Goal: Download file/media

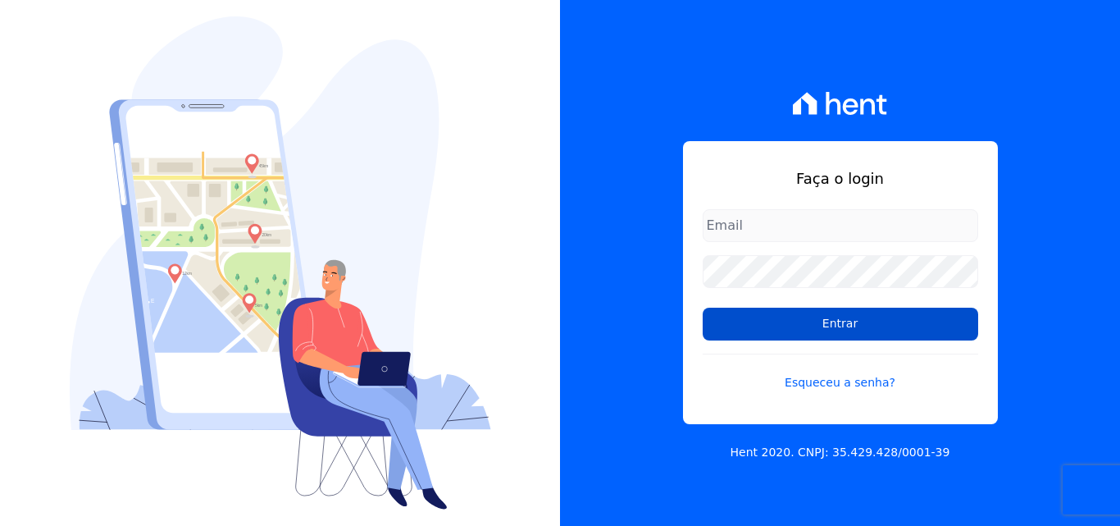
type input "[PERSON_NAME][EMAIL_ADDRESS][PERSON_NAME][DOMAIN_NAME]"
click at [784, 321] on input "Entrar" at bounding box center [840, 323] width 275 height 33
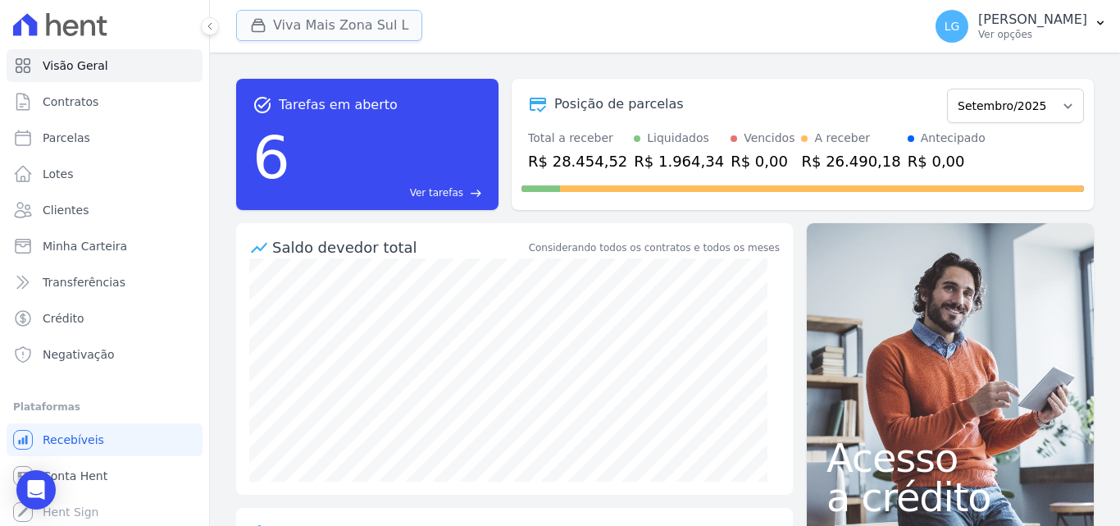
click at [297, 30] on button "Viva Mais Zona Sul L" at bounding box center [329, 25] width 186 height 31
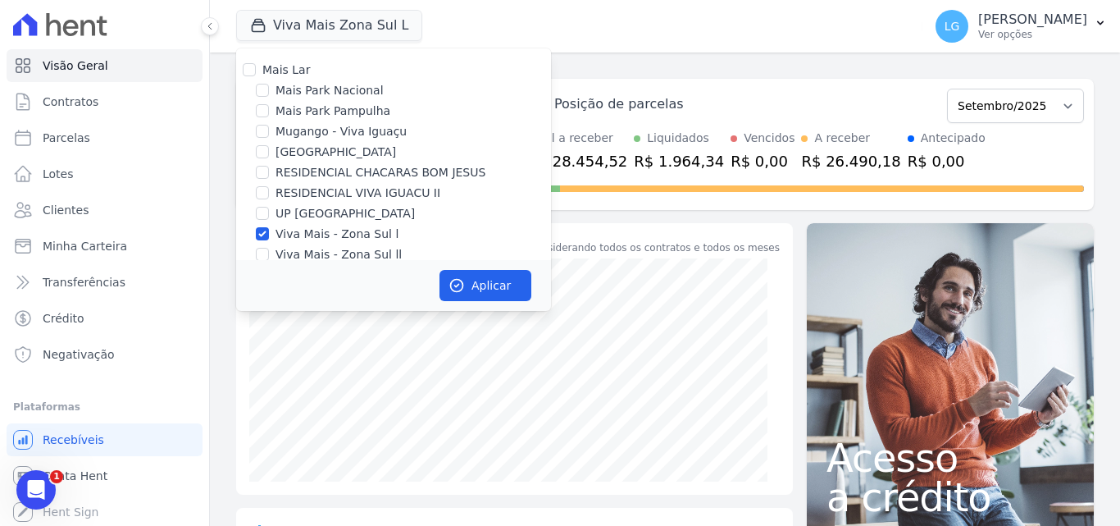
click at [298, 75] on label "Mais Lar" at bounding box center [286, 69] width 48 height 13
click at [256, 75] on input "Mais Lar" at bounding box center [249, 69] width 13 height 13
checkbox input "true"
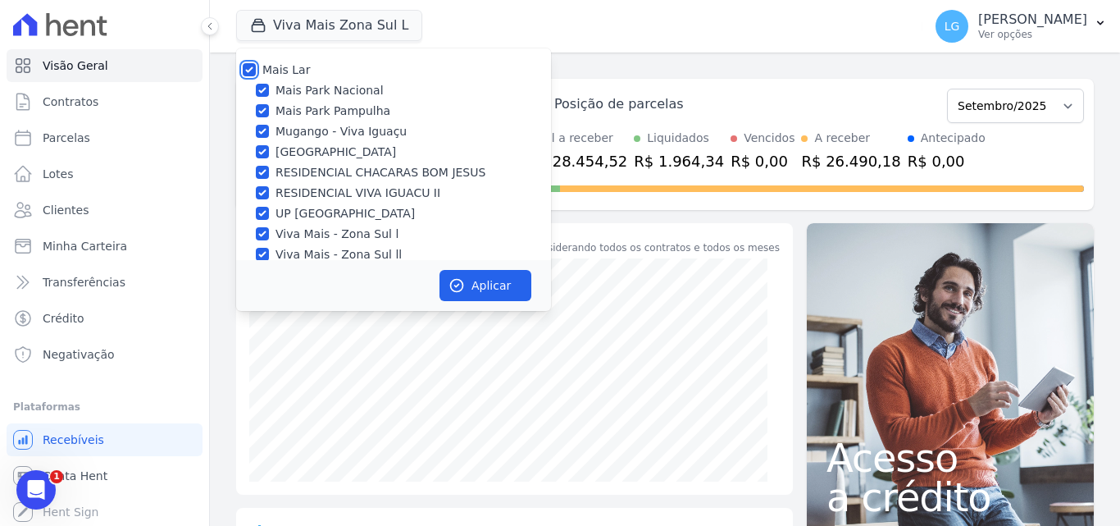
checkbox input "true"
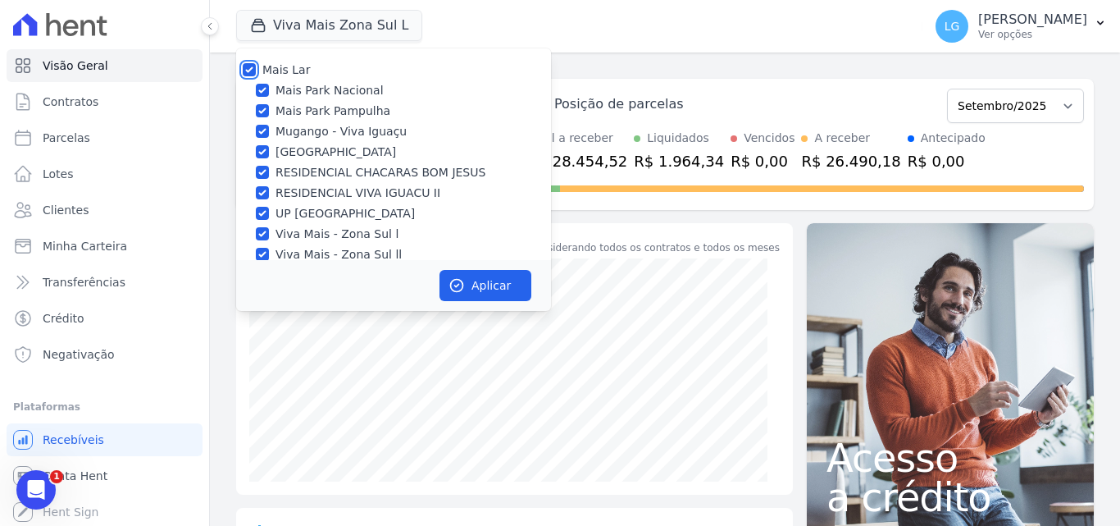
checkbox input "true"
click at [491, 285] on button "Aplicar" at bounding box center [485, 285] width 92 height 31
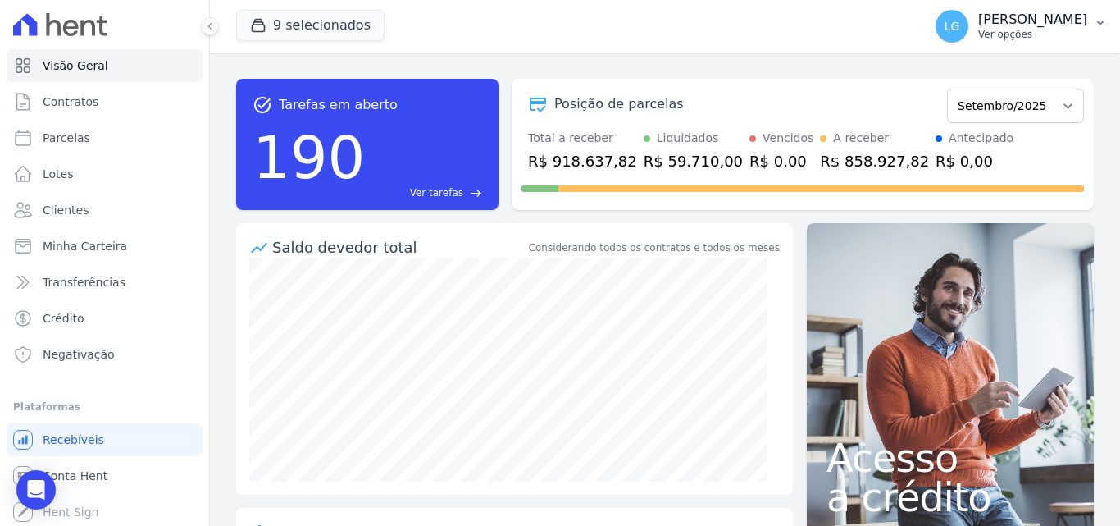
click at [978, 34] on p "Ver opções" at bounding box center [1032, 34] width 109 height 13
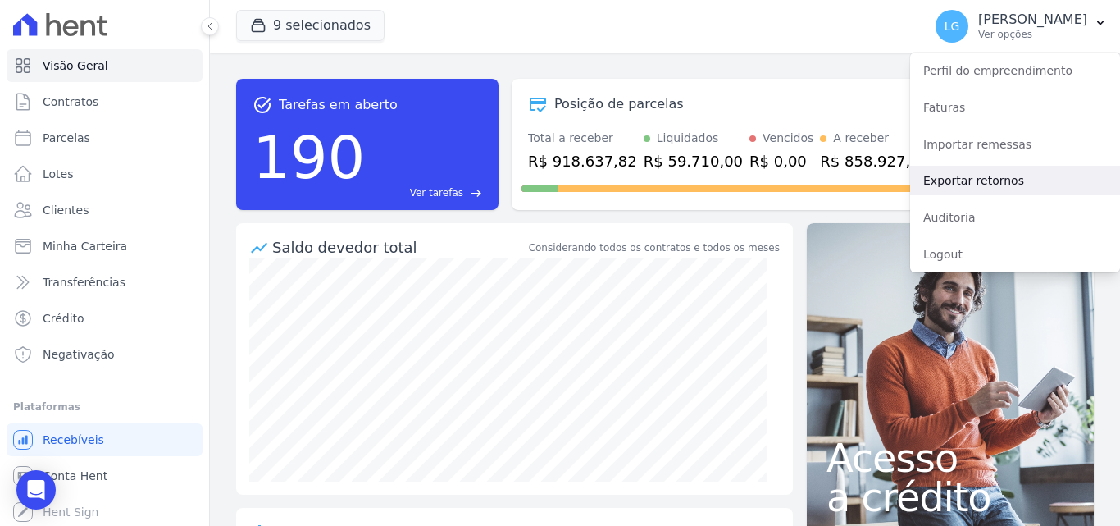
click at [960, 175] on link "Exportar retornos" at bounding box center [1015, 181] width 210 height 30
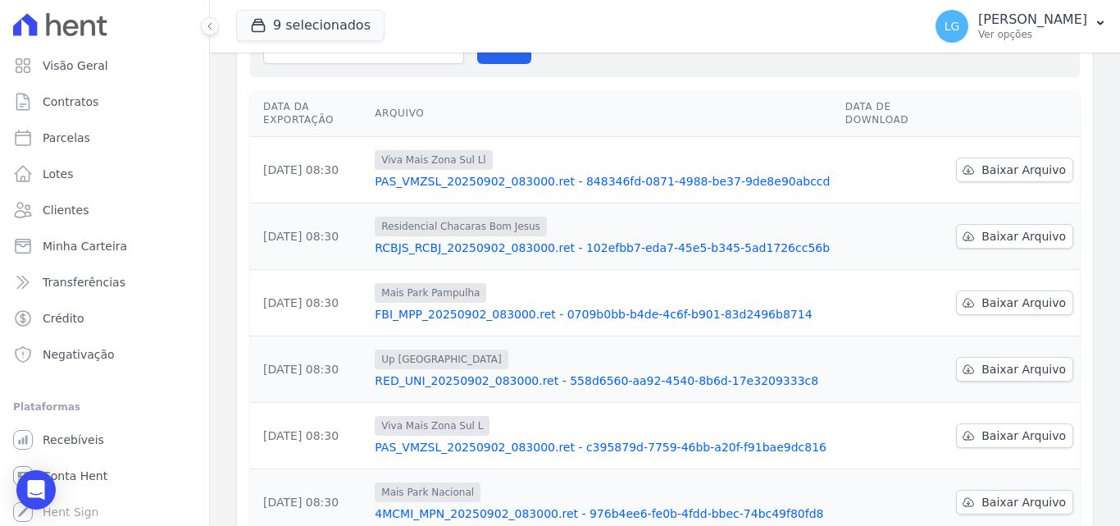
scroll to position [265, 0]
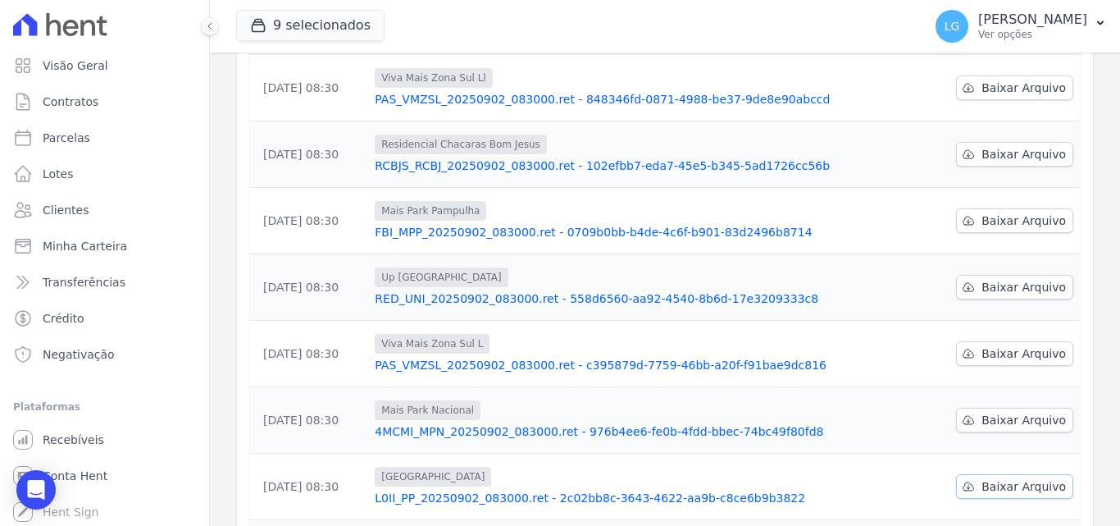
click at [1006, 478] on span "Baixar Arquivo" at bounding box center [1023, 486] width 84 height 16
click at [1074, 390] on div "Data da Exportação [GEOGRAPHIC_DATA] Data de Download [DATE] 08:30 Viva Mais Zo…" at bounding box center [665, 364] width 882 height 724
click at [1035, 412] on span "Baixar Arquivo" at bounding box center [1023, 420] width 84 height 16
click at [1022, 345] on span "Baixar Arquivo" at bounding box center [1023, 353] width 84 height 16
click at [1027, 279] on span "Baixar Arquivo" at bounding box center [1023, 287] width 84 height 16
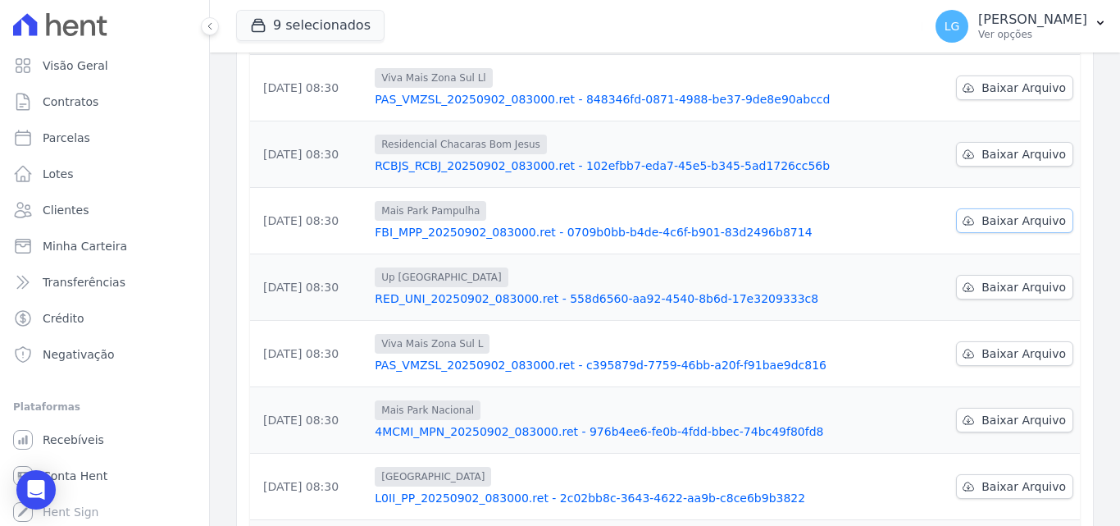
click at [1017, 212] on span "Baixar Arquivo" at bounding box center [1023, 220] width 84 height 16
click at [1010, 146] on span "Baixar Arquivo" at bounding box center [1023, 154] width 84 height 16
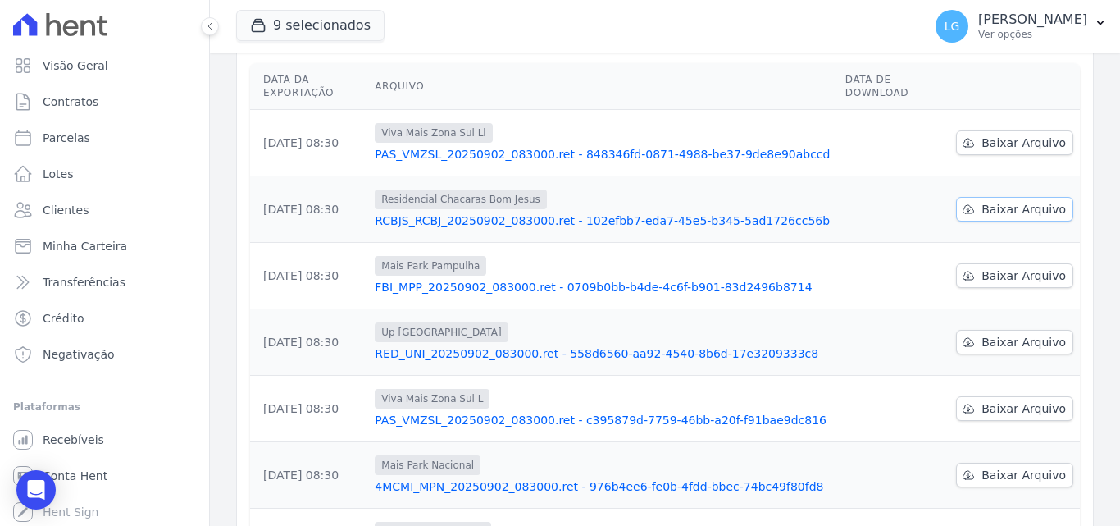
scroll to position [183, 0]
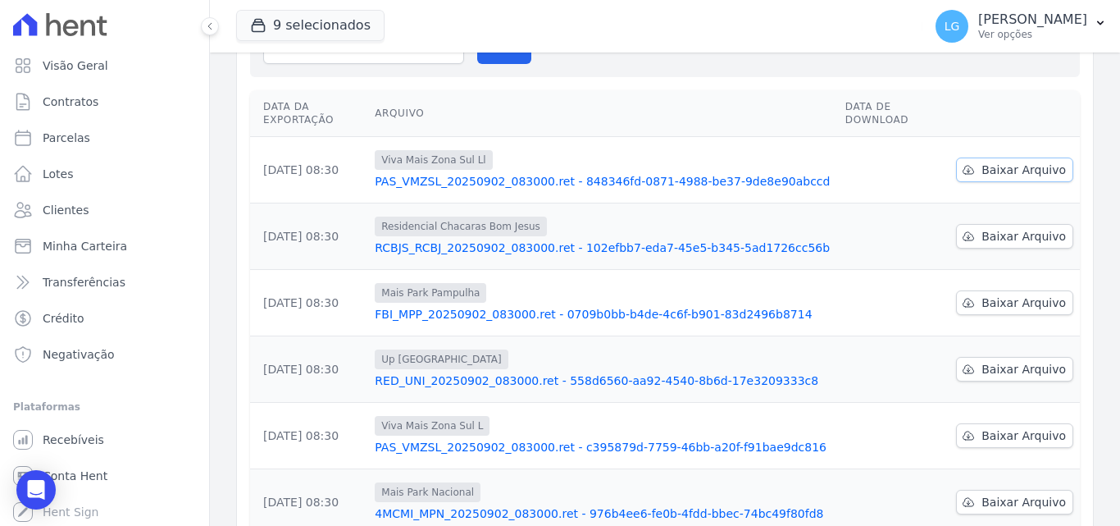
click at [1009, 162] on span "Baixar Arquivo" at bounding box center [1023, 170] width 84 height 16
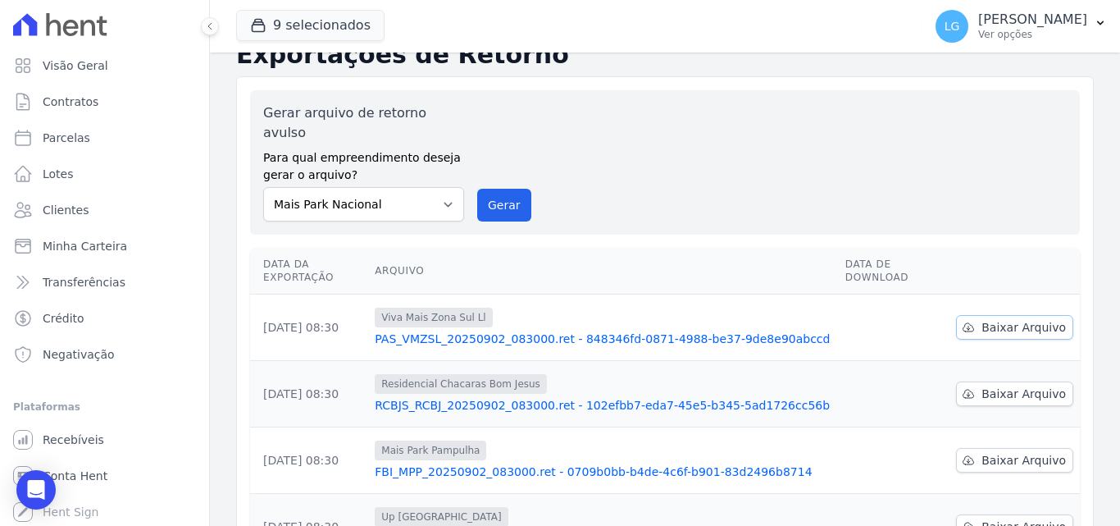
scroll to position [19, 0]
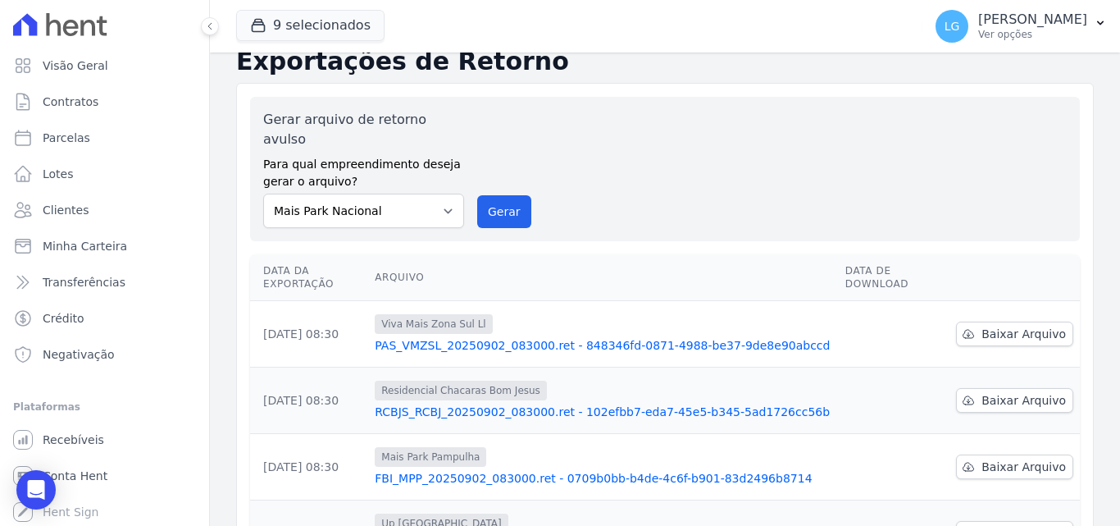
click at [1017, 266] on th at bounding box center [1014, 277] width 130 height 47
drag, startPoint x: 947, startPoint y: 253, endPoint x: 643, endPoint y: 348, distance: 318.9
drag, startPoint x: 262, startPoint y: 248, endPoint x: 720, endPoint y: 372, distance: 474.2
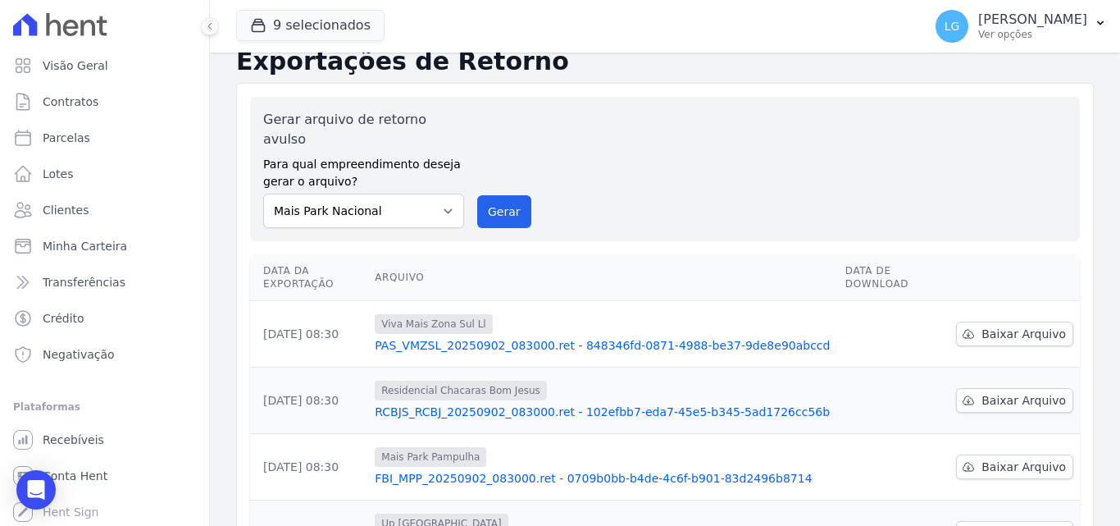
click at [779, 314] on div "Viva Mais Zona Sul Ll" at bounding box center [603, 324] width 457 height 20
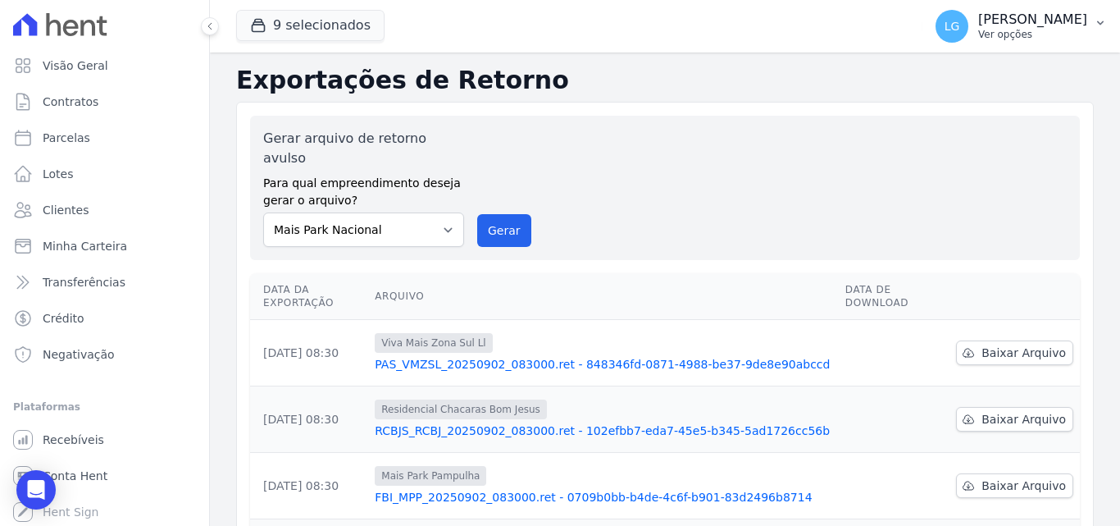
click at [991, 15] on p "[PERSON_NAME]" at bounding box center [1032, 19] width 109 height 16
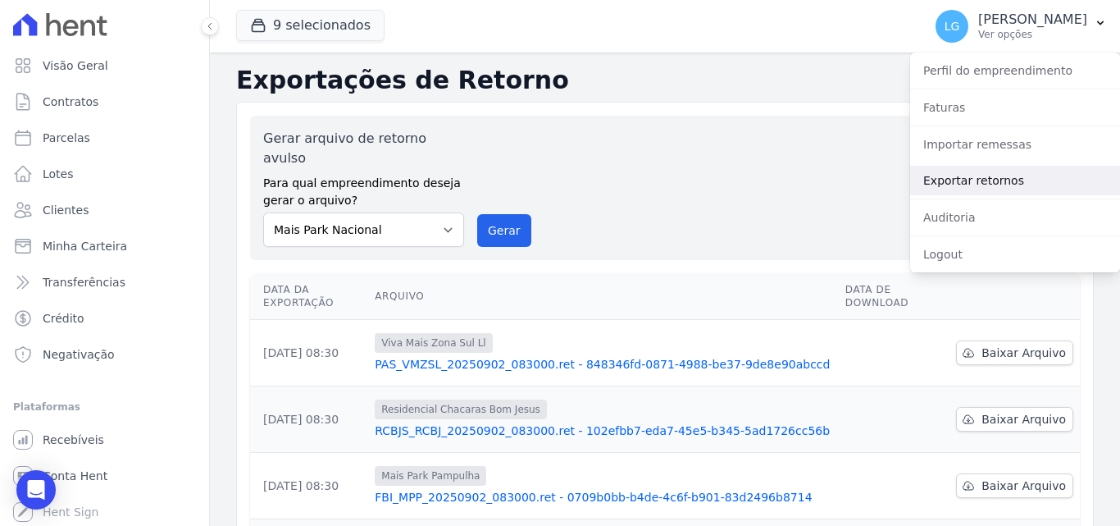
click at [975, 180] on link "Exportar retornos" at bounding box center [1015, 181] width 210 height 30
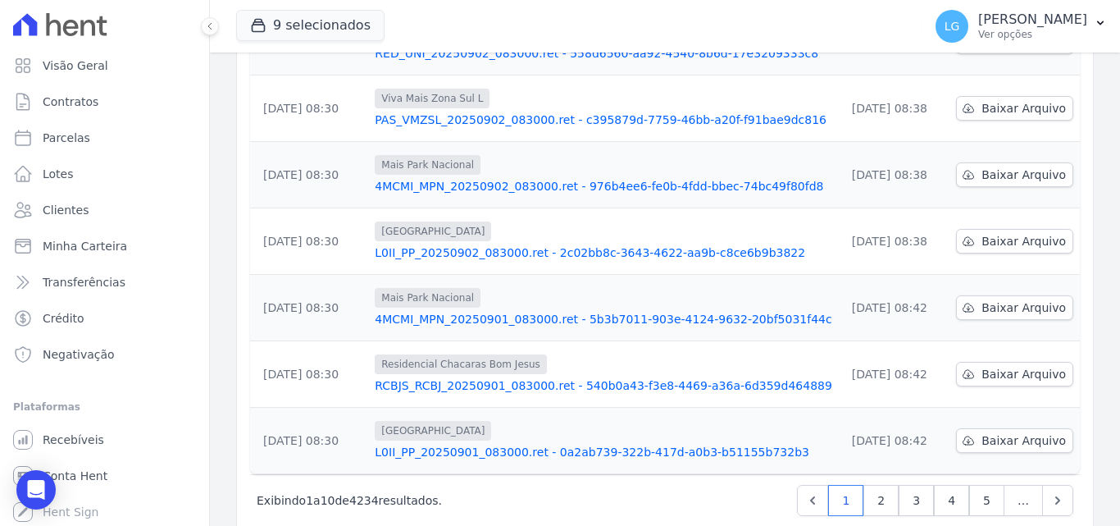
scroll to position [511, 0]
click at [872, 484] on link "2" at bounding box center [880, 499] width 35 height 31
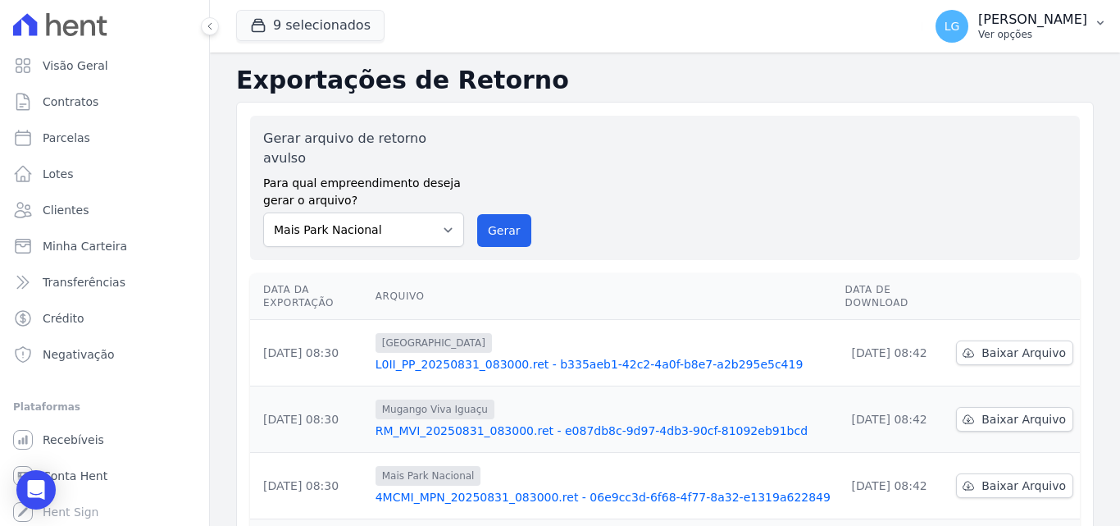
click at [1037, 18] on p "[PERSON_NAME]" at bounding box center [1032, 19] width 109 height 16
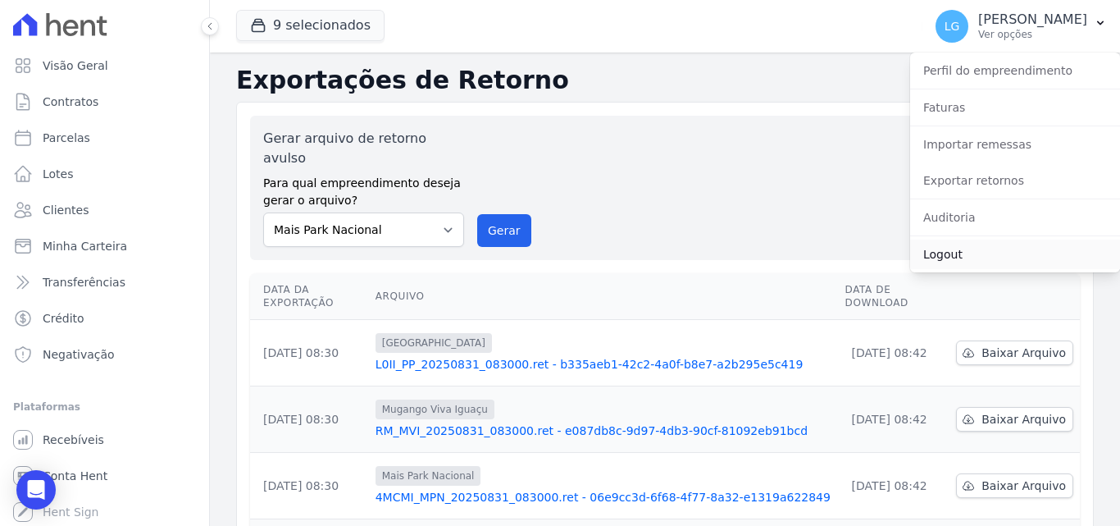
click at [958, 246] on link "Logout" at bounding box center [1015, 254] width 210 height 30
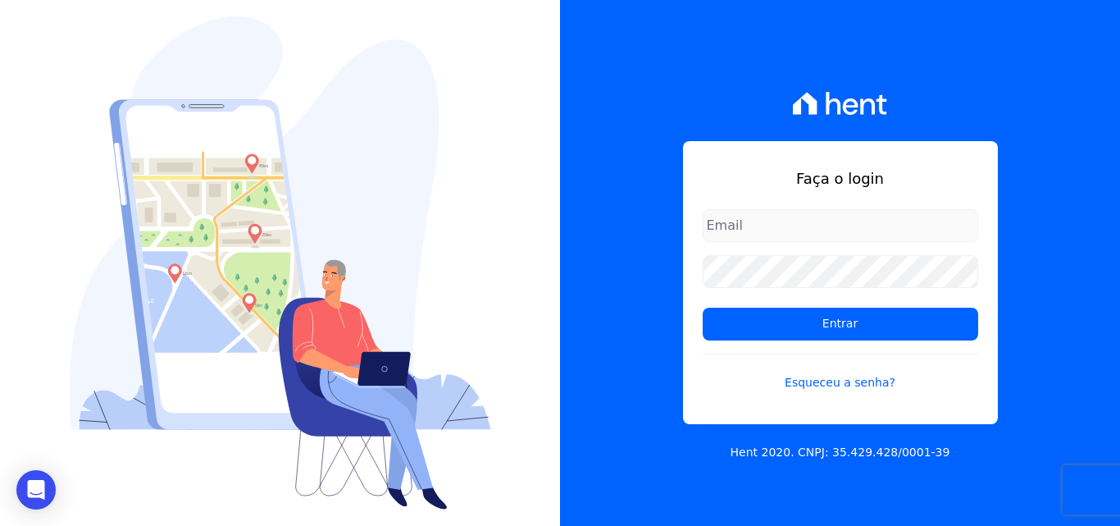
type input "[PERSON_NAME][EMAIL_ADDRESS][DOMAIN_NAME]"
